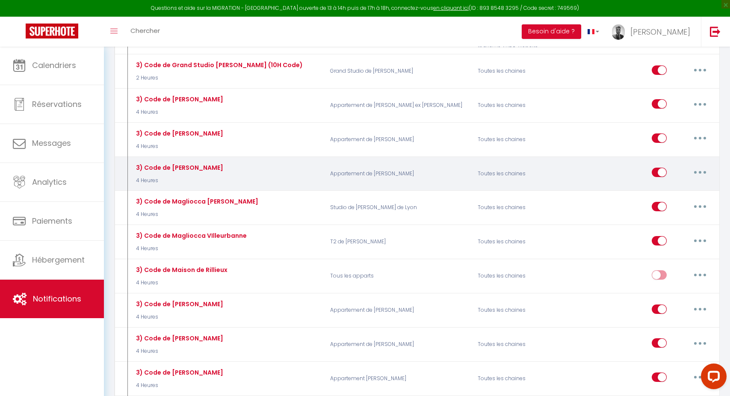
scroll to position [2451, 0]
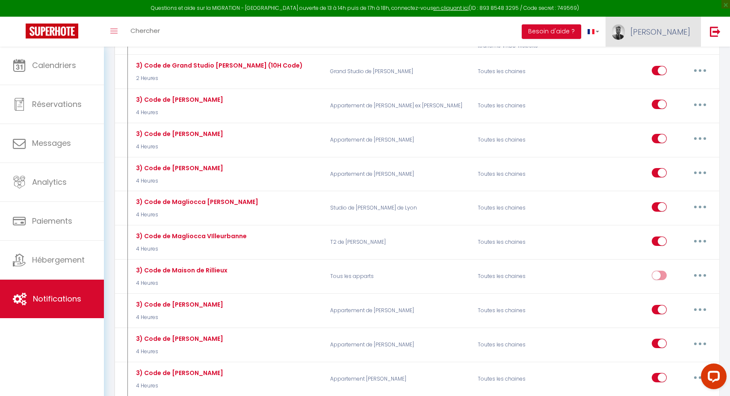
click at [678, 33] on span "[PERSON_NAME]" at bounding box center [660, 32] width 60 height 11
click at [669, 62] on link "Paramètres" at bounding box center [666, 59] width 63 height 15
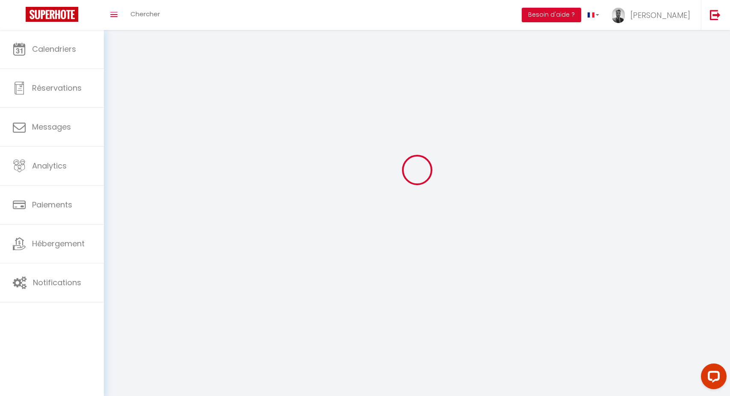
scroll to position [5, 0]
select select
type input "[PERSON_NAME]"
type input "Hamada"
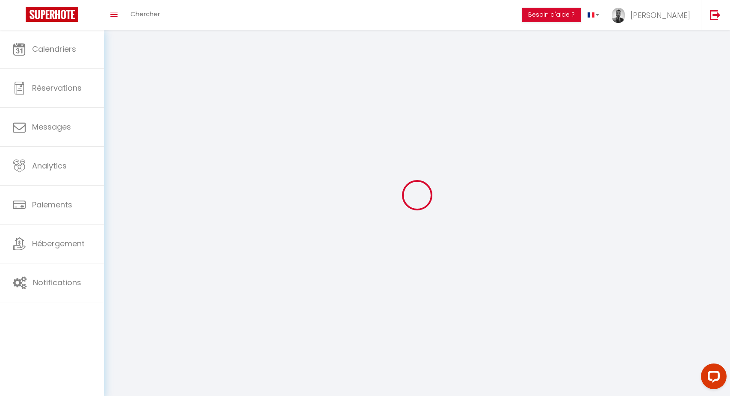
type input "0651070097"
type input "[STREET_ADDRESS]"
type input "69009"
type input "[GEOGRAPHIC_DATA]"
type input "lEmzqeQKtTMhdSH6xBdHMLk44"
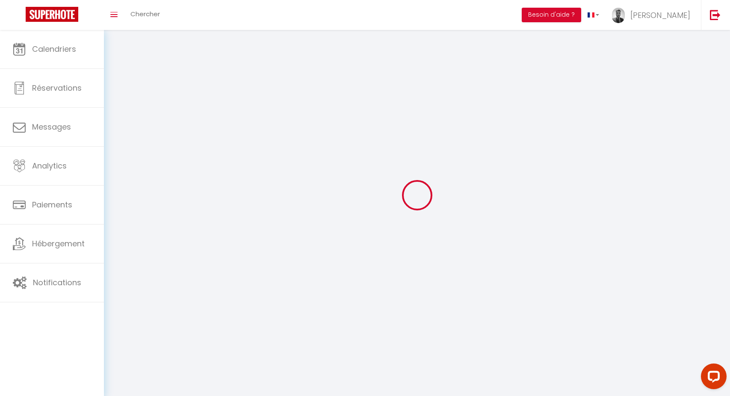
type input "cbPCCT1VgY5joUmA5FjuSRbcX"
type input "[URL][DOMAIN_NAME]"
select select "28"
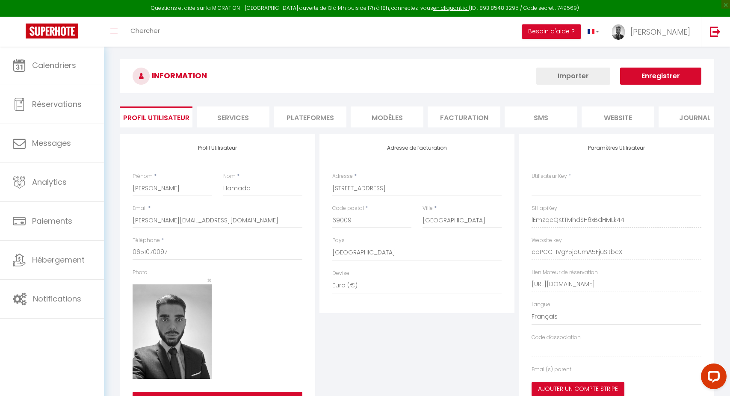
type input "lEmzqeQKtTMhdSH6xBdHMLk44"
type input "cbPCCT1VgY5joUmA5FjuSRbcX"
type input "[URL][DOMAIN_NAME]"
select select "fr"
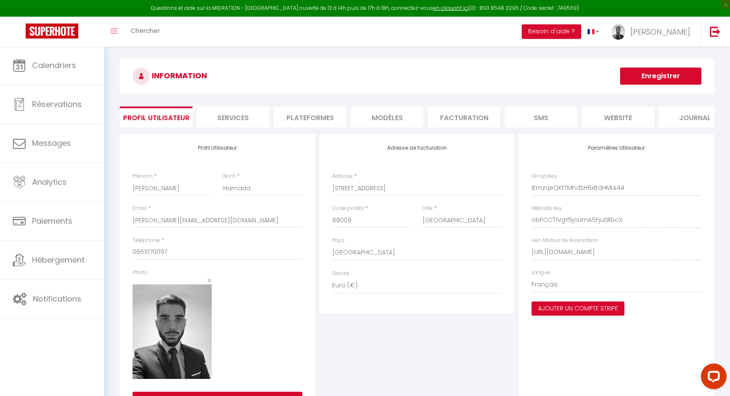
click at [278, 116] on li "Plateformes" at bounding box center [310, 116] width 73 height 21
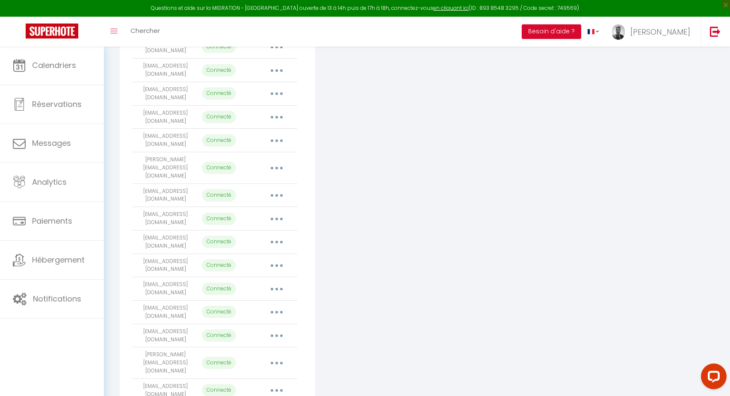
scroll to position [330, 0]
click at [277, 265] on icon "button" at bounding box center [276, 266] width 3 height 3
click at [269, 278] on link "Importer les appartements" at bounding box center [239, 285] width 94 height 15
select select "33694"
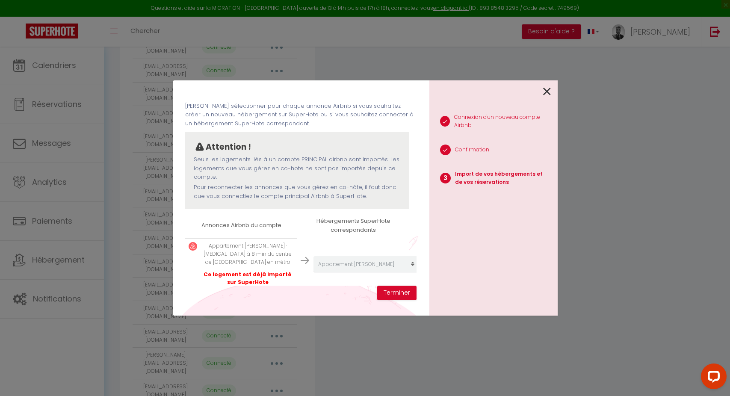
scroll to position [30, 0]
click at [400, 291] on button "Terminer" at bounding box center [396, 293] width 39 height 15
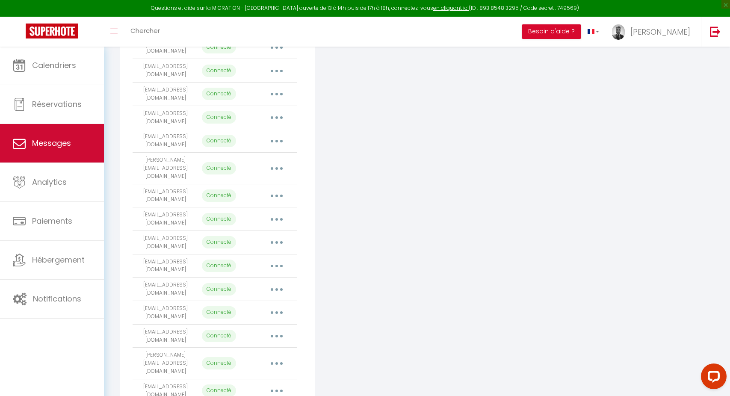
click at [72, 129] on link "Messages" at bounding box center [52, 143] width 104 height 38
select select "message"
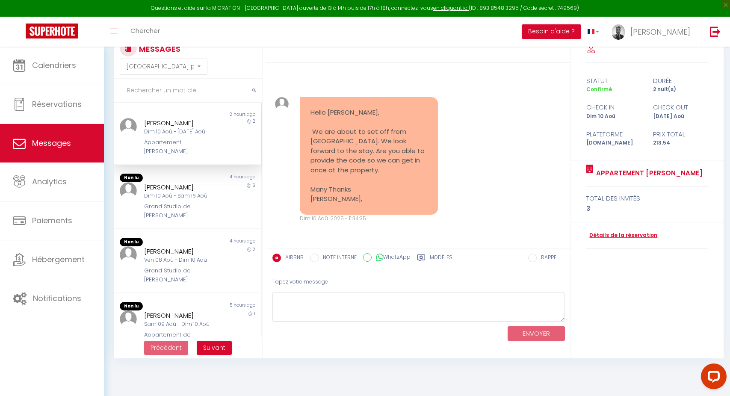
scroll to position [29, 0]
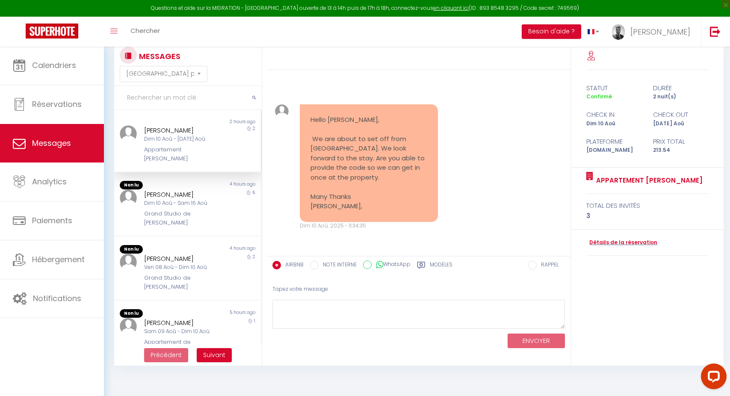
click at [427, 263] on div "Modèles" at bounding box center [434, 268] width 35 height 14
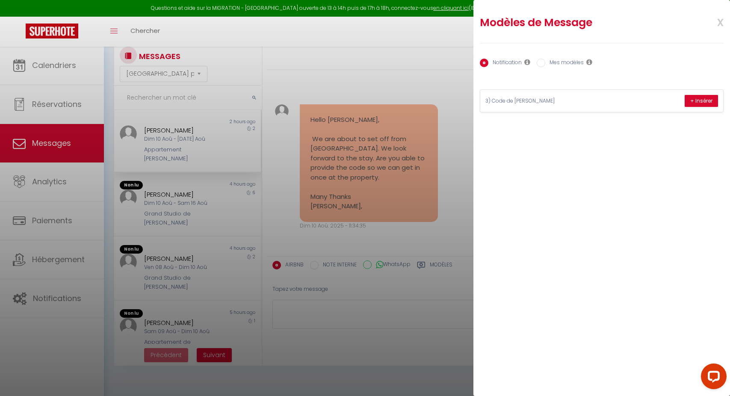
scroll to position [22, 0]
click at [545, 63] on input "Mes modèles" at bounding box center [541, 63] width 9 height 9
radio input "true"
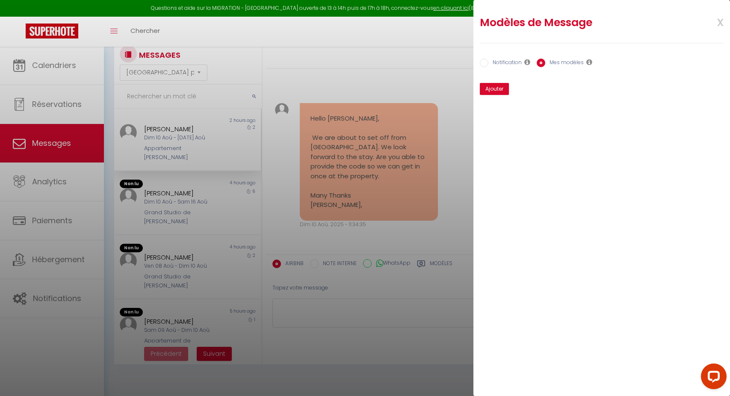
click at [502, 63] on label "Notification" at bounding box center [504, 63] width 33 height 9
click at [488, 63] on input "Notification" at bounding box center [484, 63] width 9 height 9
radio input "true"
radio input "false"
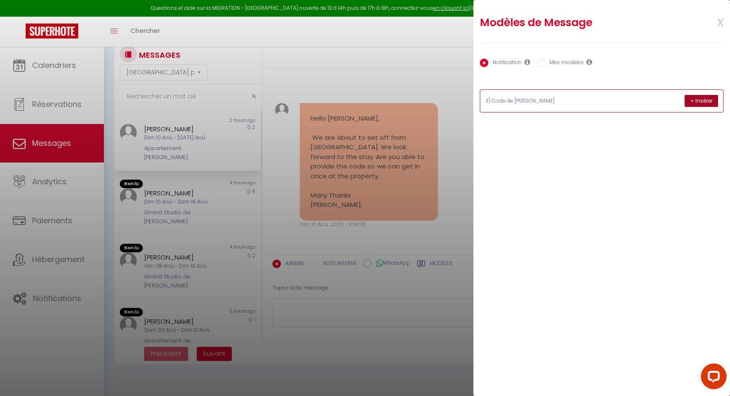
click at [699, 102] on button "+ Insérer" at bounding box center [701, 101] width 33 height 12
type textarea "Loremip Dolor, Sitam consec adipis el sedd ... 📍E'tempori utl 14 Etdol Magna Al…"
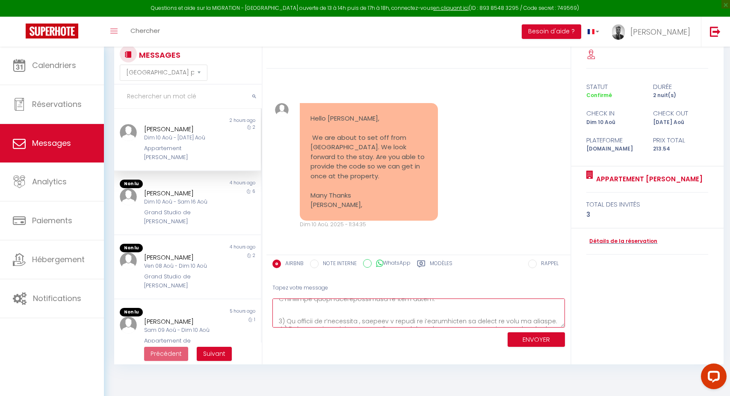
scroll to position [159, 0]
click at [528, 345] on button "ENVOYER" at bounding box center [535, 339] width 57 height 15
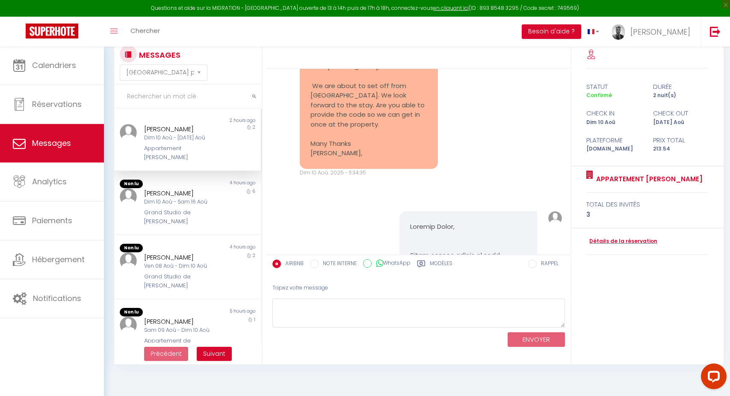
scroll to position [2106, 0]
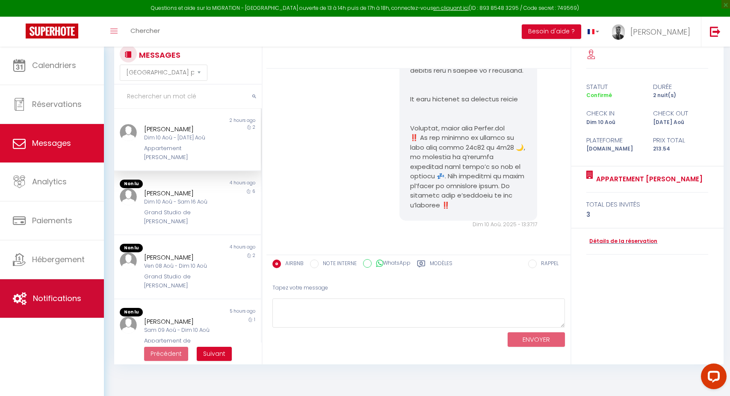
click at [59, 305] on link "Notifications" at bounding box center [52, 298] width 104 height 38
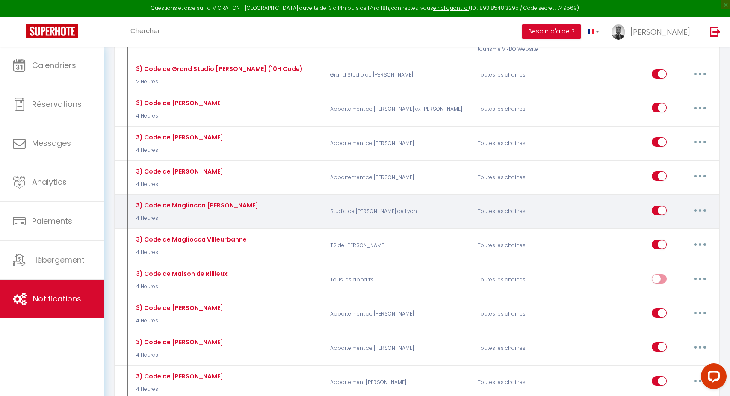
scroll to position [2448, 0]
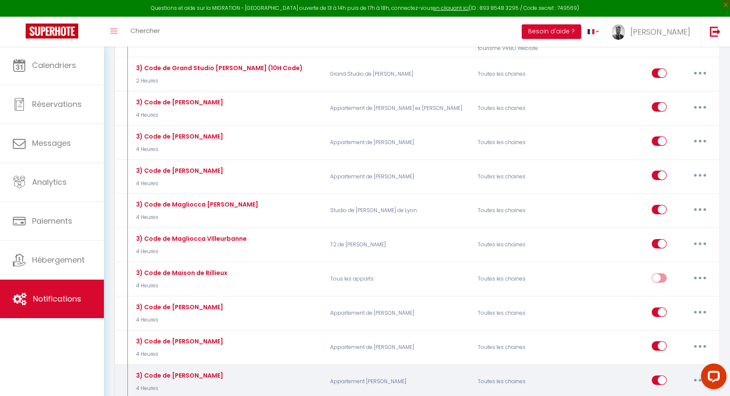
click at [705, 373] on button "button" at bounding box center [700, 380] width 24 height 14
click at [680, 392] on link "Editer" at bounding box center [677, 399] width 63 height 15
type input "3) Code de [PERSON_NAME]"
select select "4 Heures"
select select
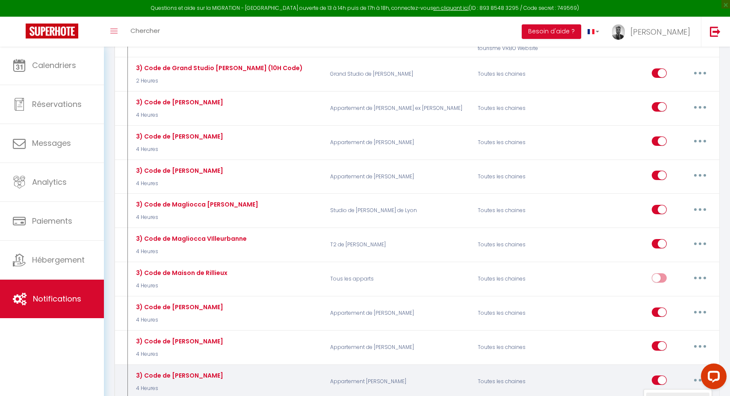
checkbox input "true"
checkbox input "false"
radio input "true"
type input "Instructions et codes pour votre arrivée du jour dans mon logement"
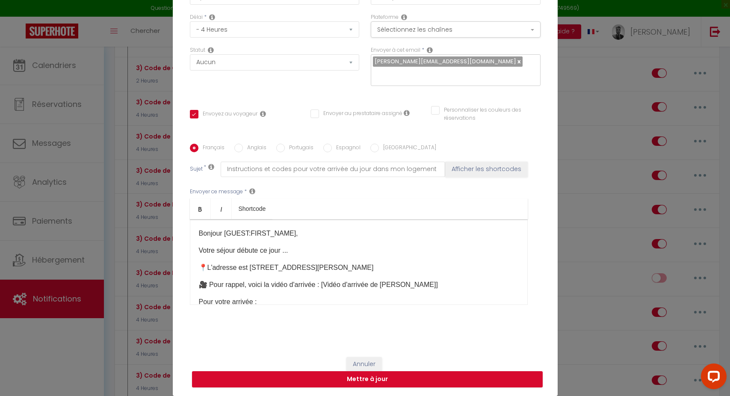
scroll to position [68, 0]
click at [370, 360] on button "Annuler" at bounding box center [363, 364] width 35 height 15
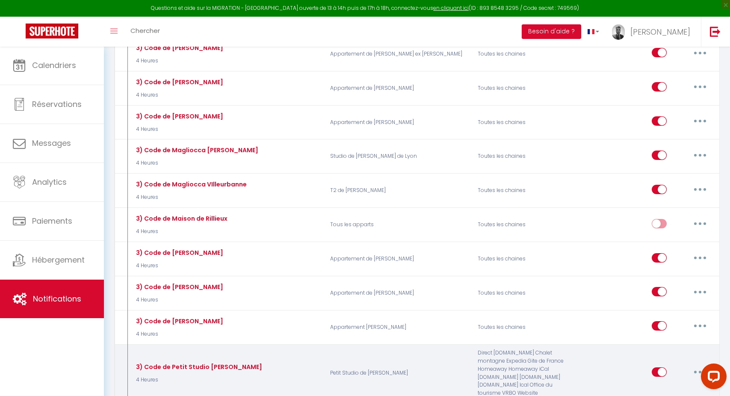
scroll to position [2503, 0]
